Goal: Navigation & Orientation: Find specific page/section

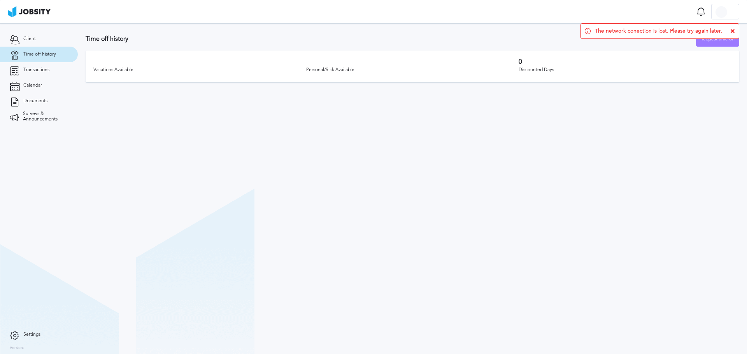
click at [593, 30] on icon at bounding box center [732, 31] width 5 height 5
click at [47, 63] on link "Transactions" at bounding box center [39, 70] width 78 height 16
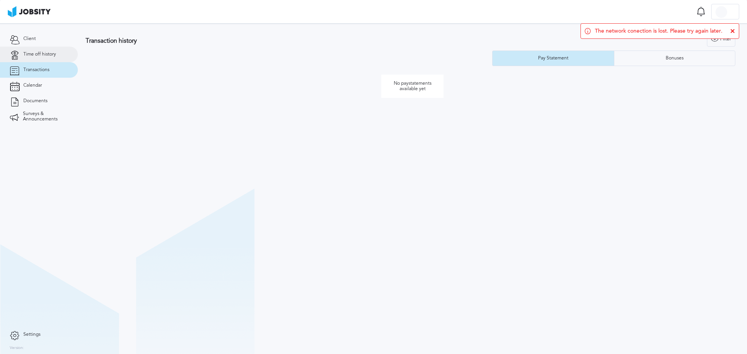
click at [52, 52] on span "Time off history" at bounding box center [39, 54] width 33 height 5
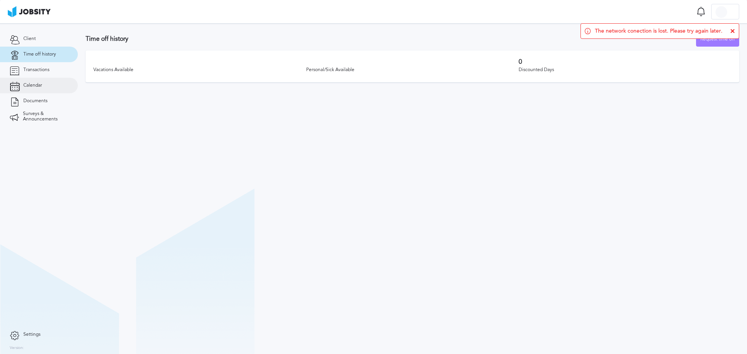
click at [21, 90] on link "Calendar" at bounding box center [39, 86] width 78 height 16
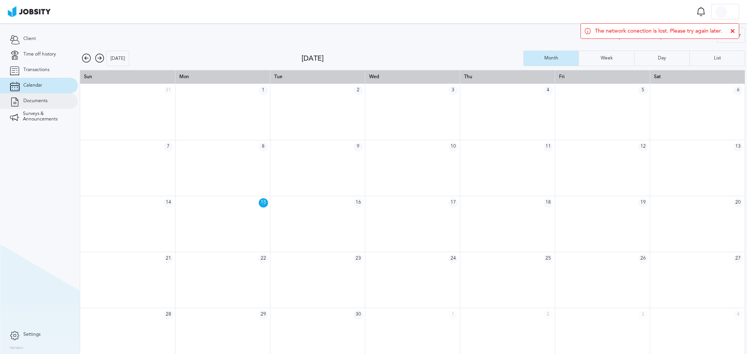
click at [31, 106] on link "Documents" at bounding box center [39, 101] width 78 height 16
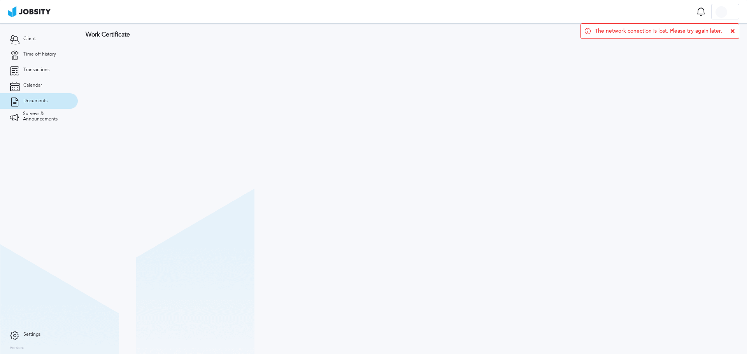
click at [731, 30] on icon at bounding box center [732, 31] width 5 height 5
